Goal: Navigation & Orientation: Go to known website

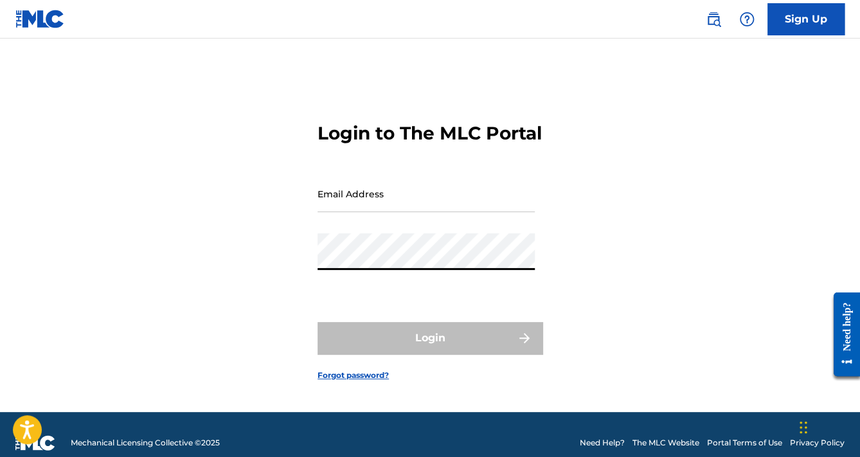
type input "[EMAIL_ADDRESS][DOMAIN_NAME]"
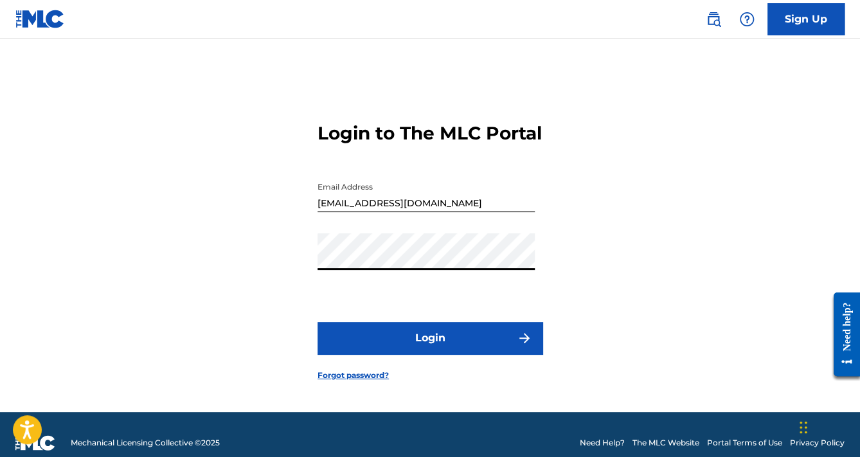
click at [317, 322] on button "Login" at bounding box center [429, 338] width 225 height 32
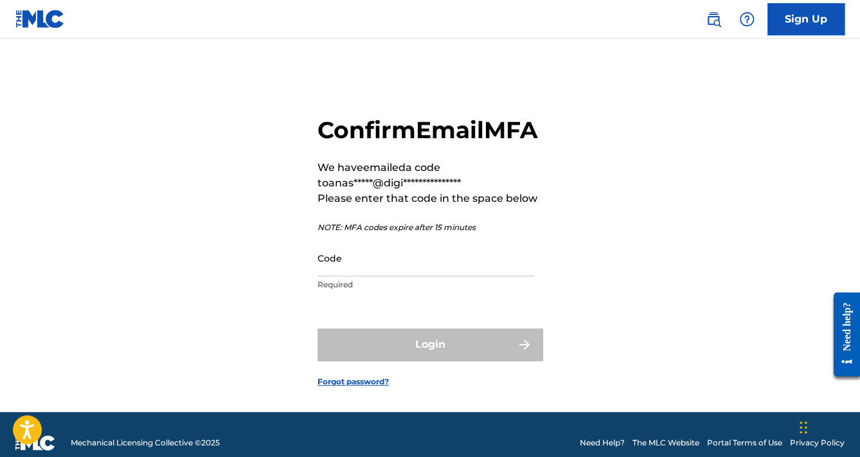
click at [422, 276] on input "Code" at bounding box center [425, 258] width 217 height 37
paste input "012434"
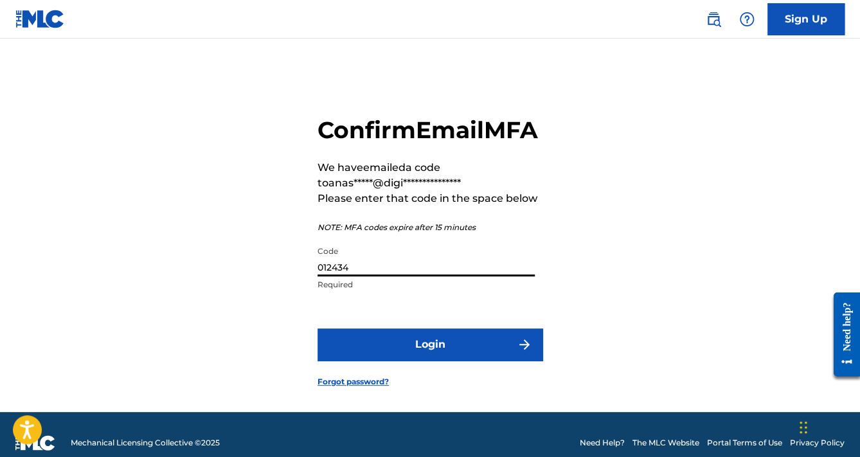
type input "012434"
click at [317, 328] on button "Login" at bounding box center [429, 344] width 225 height 32
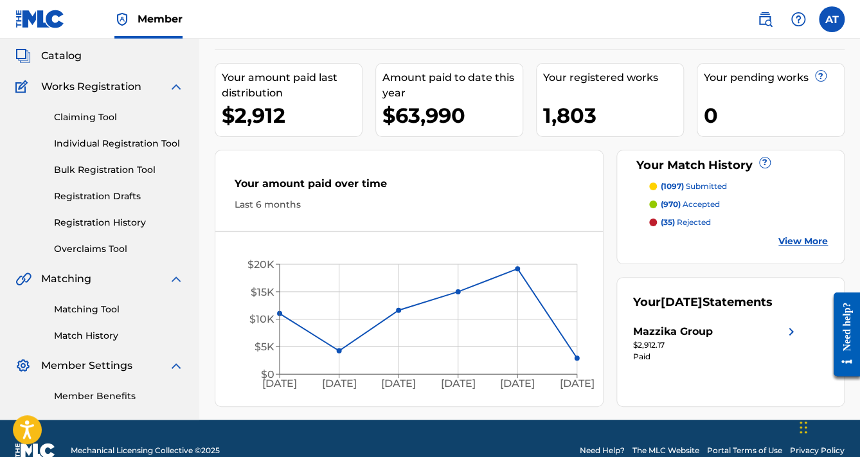
scroll to position [95, 0]
